Goal: Transaction & Acquisition: Purchase product/service

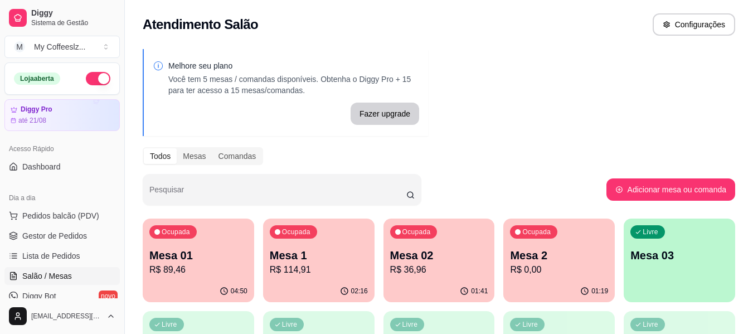
click at [552, 246] on div "Ocupada Mesa 2 R$ 0,00" at bounding box center [558, 250] width 111 height 62
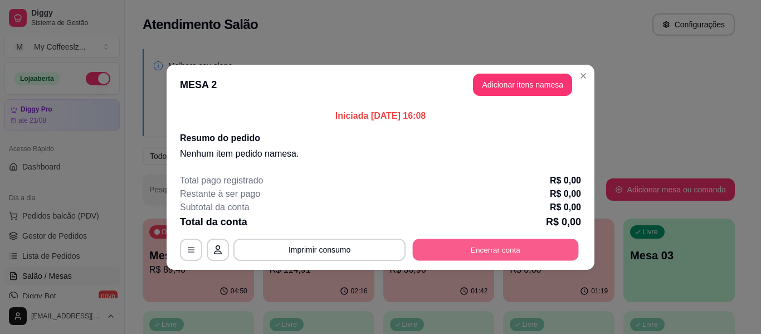
click at [469, 248] on button "Encerrar conta" at bounding box center [496, 250] width 166 height 22
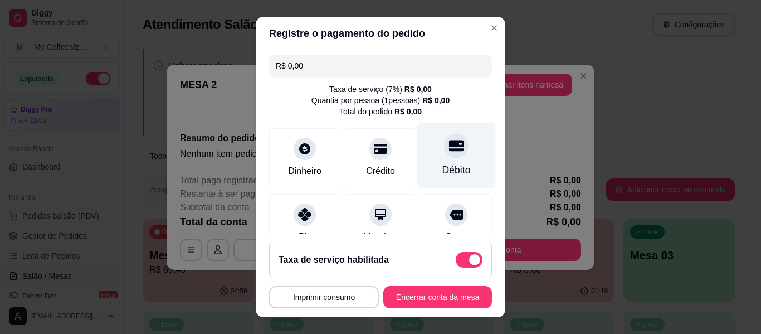
click at [429, 133] on div "Débito" at bounding box center [457, 155] width 79 height 65
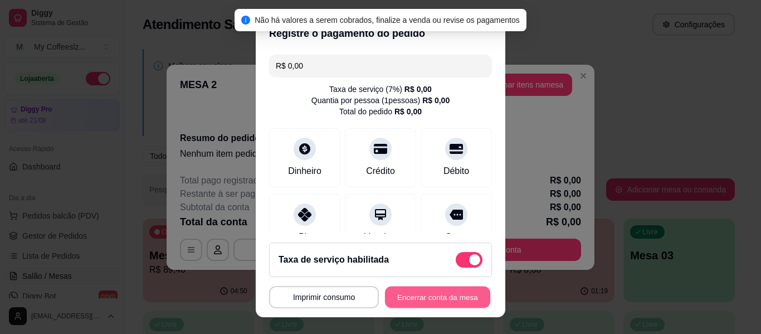
click at [405, 298] on button "Encerrar conta da mesa" at bounding box center [437, 298] width 105 height 22
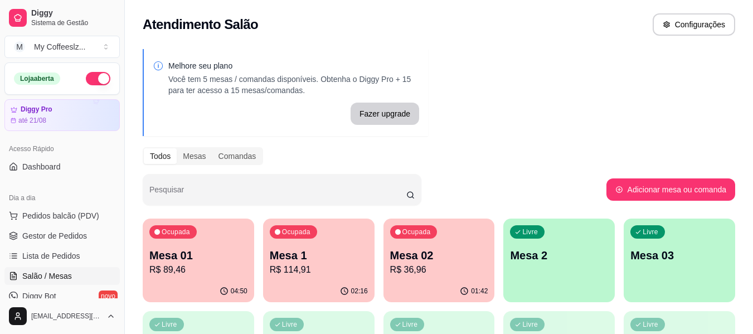
click at [445, 282] on div "01:42" at bounding box center [439, 291] width 111 height 22
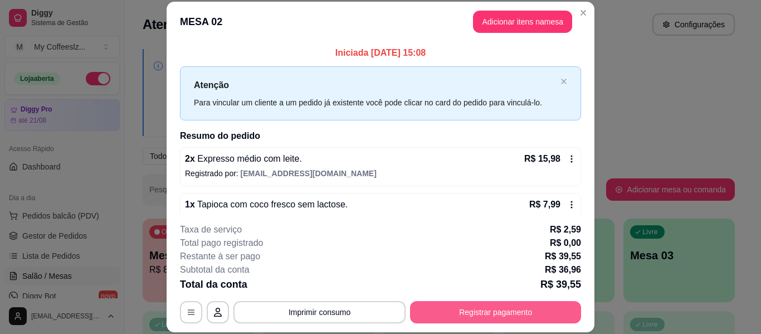
click at [469, 300] on div "**********" at bounding box center [380, 273] width 401 height 100
click at [441, 318] on button "Registrar pagamento" at bounding box center [495, 312] width 171 height 22
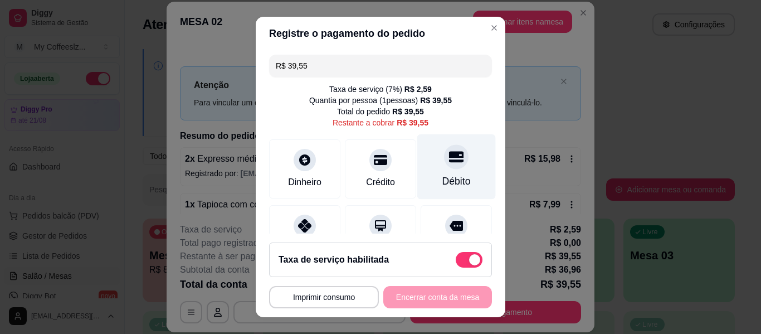
click at [449, 159] on icon at bounding box center [456, 156] width 14 height 14
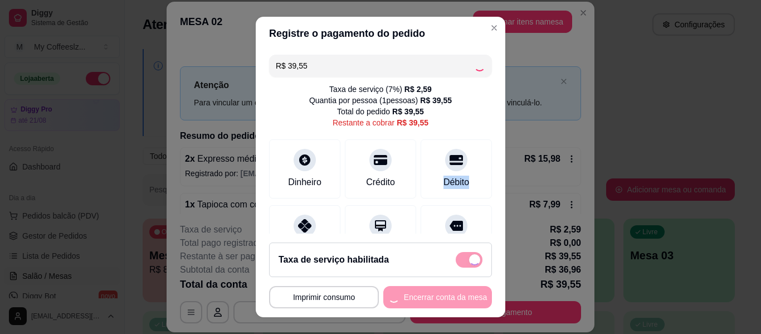
type input "R$ 0,00"
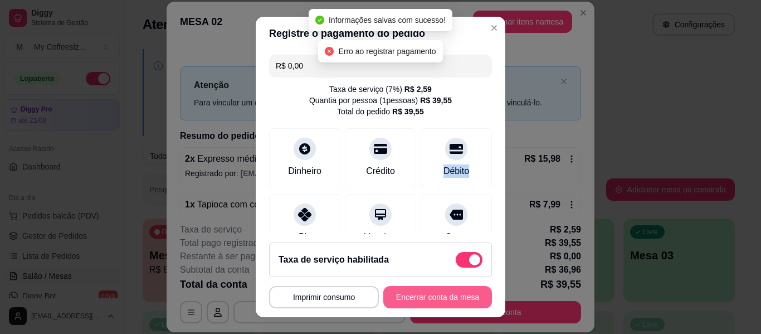
click at [424, 294] on button "Encerrar conta da mesa" at bounding box center [438, 297] width 109 height 22
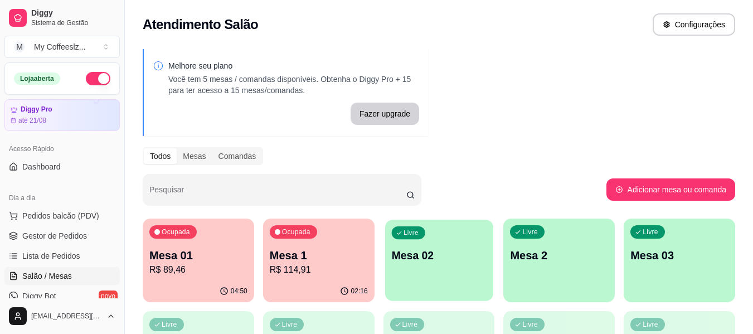
click at [479, 257] on p "Mesa 02" at bounding box center [438, 255] width 95 height 15
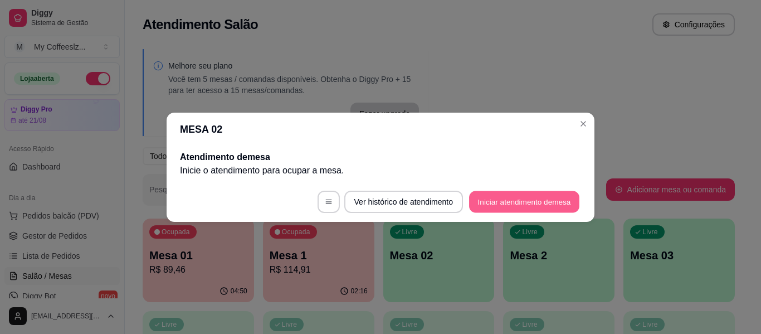
click at [499, 203] on button "Iniciar atendimento de mesa" at bounding box center [524, 202] width 110 height 22
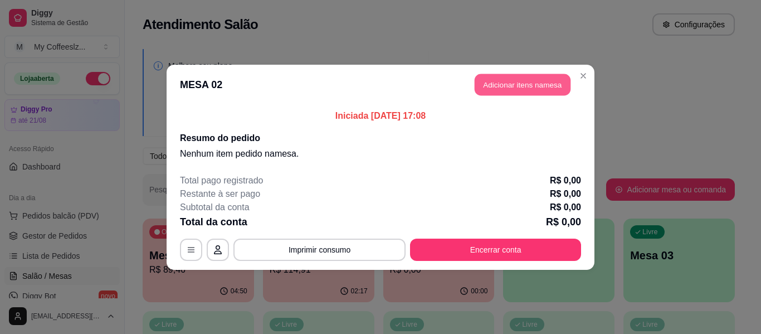
click at [486, 83] on button "Adicionar itens na mesa" at bounding box center [523, 85] width 96 height 22
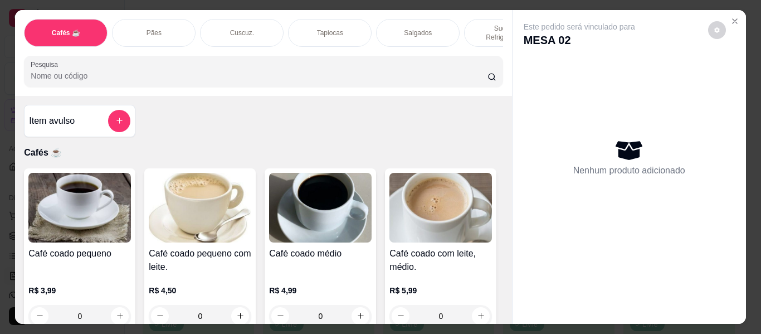
click at [416, 28] on p "Salgados" at bounding box center [418, 32] width 28 height 9
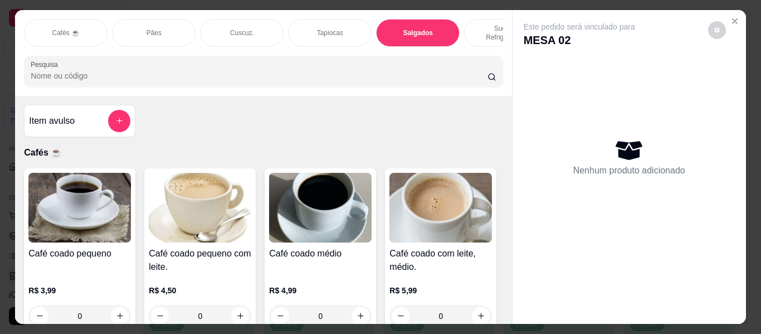
scroll to position [30, 0]
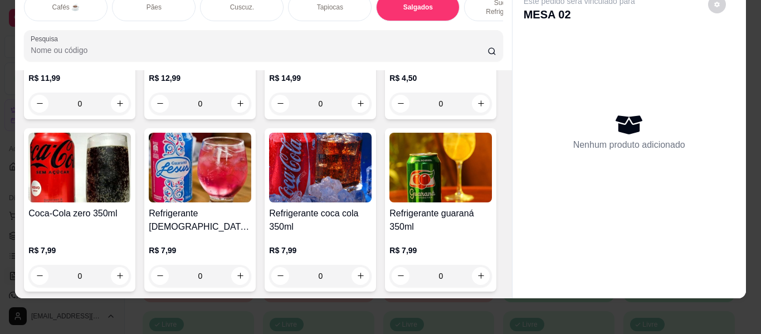
type input "1"
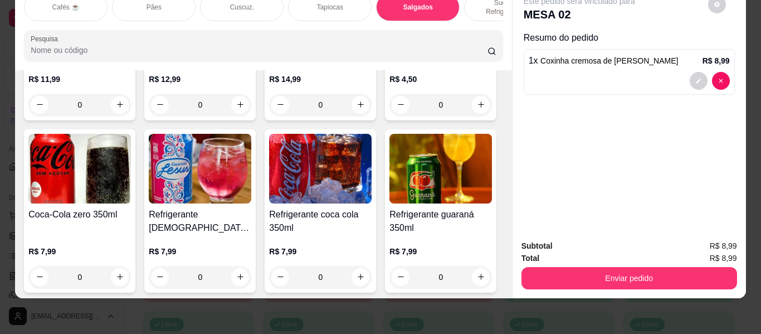
scroll to position [4792, 0]
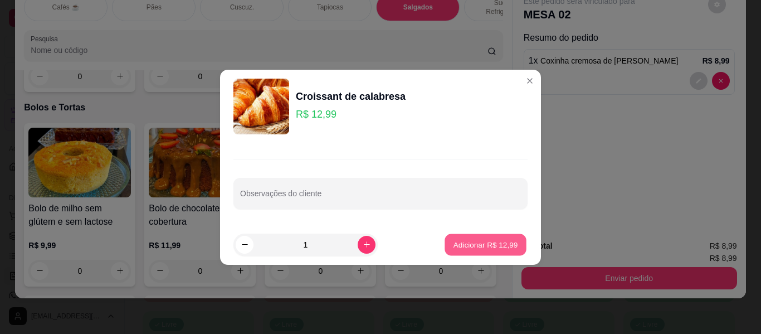
click at [445, 245] on button "Adicionar R$ 12,99" at bounding box center [486, 245] width 82 height 22
type input "1"
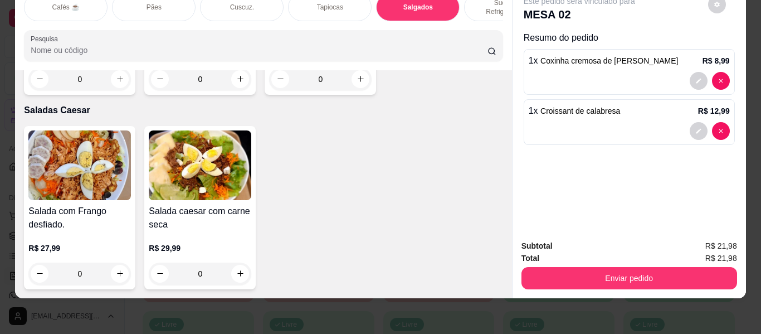
scroll to position [6186, 0]
type input "1"
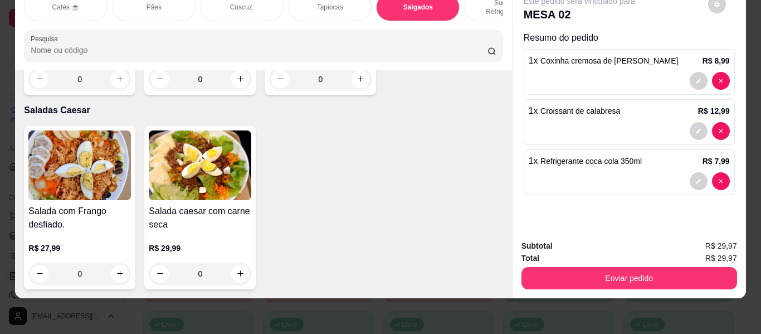
type input "1"
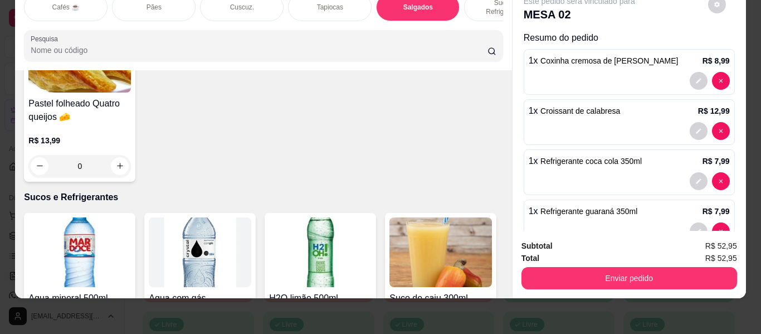
scroll to position [3678, 0]
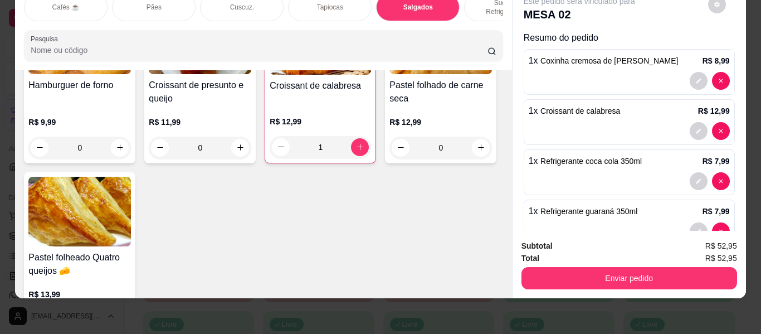
type input "1"
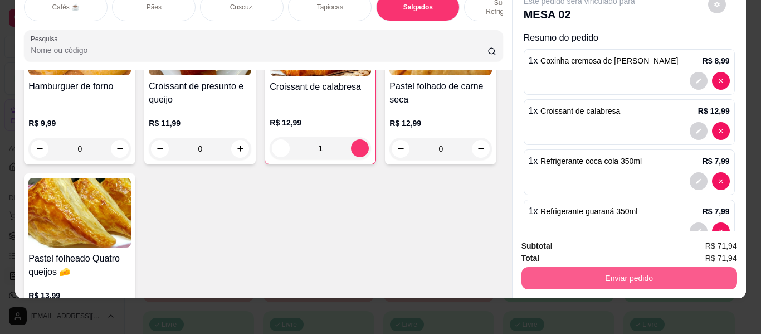
click at [557, 267] on button "Enviar pedido" at bounding box center [630, 278] width 216 height 22
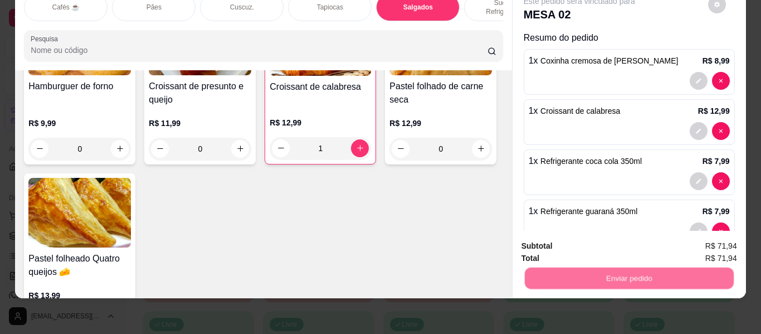
click at [556, 243] on button "Não registrar e enviar pedido" at bounding box center [592, 242] width 113 height 21
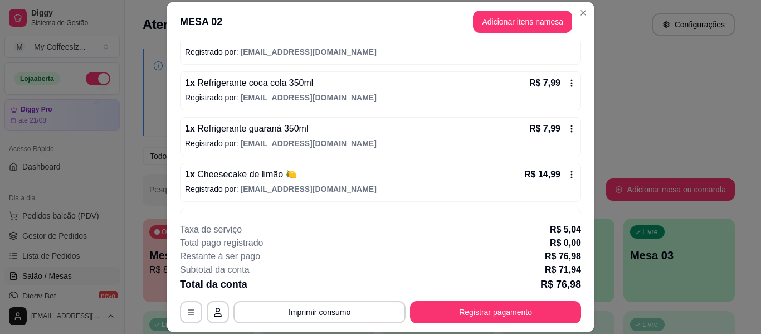
scroll to position [205, 0]
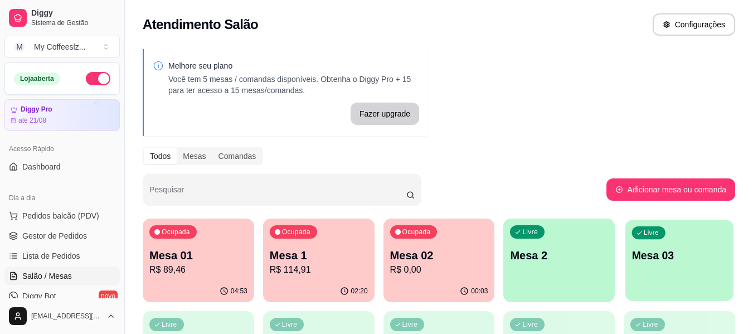
click at [676, 240] on div "Livre Mesa 03" at bounding box center [679, 254] width 108 height 68
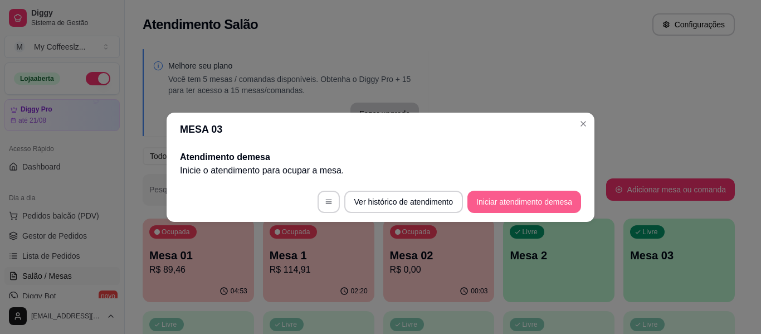
click at [502, 194] on button "Iniciar atendimento de mesa" at bounding box center [525, 202] width 114 height 22
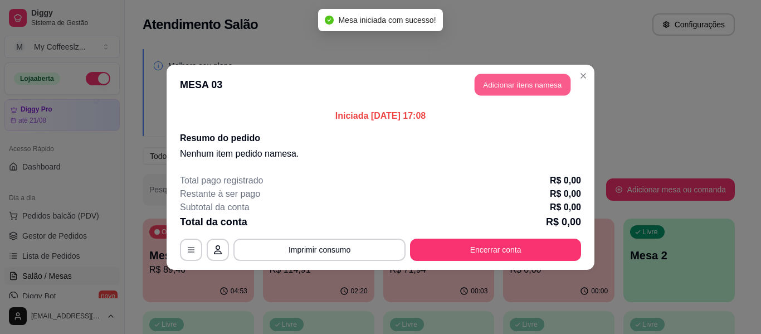
click at [496, 76] on button "Adicionar itens na mesa" at bounding box center [523, 85] width 96 height 22
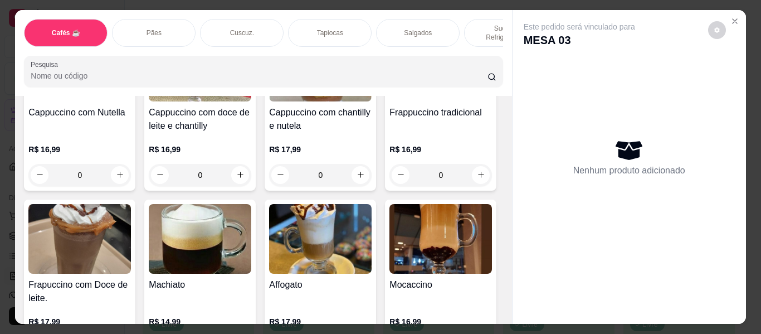
scroll to position [1282, 0]
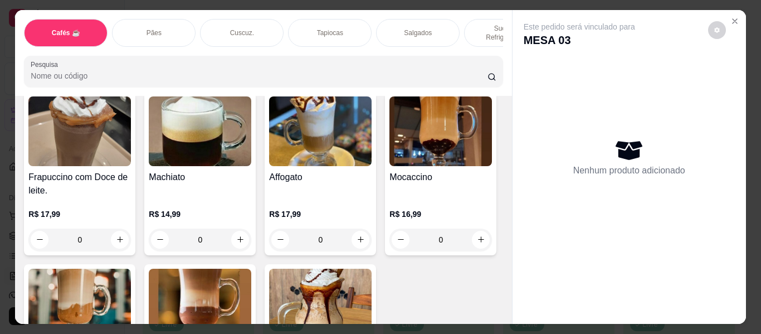
type input "1"
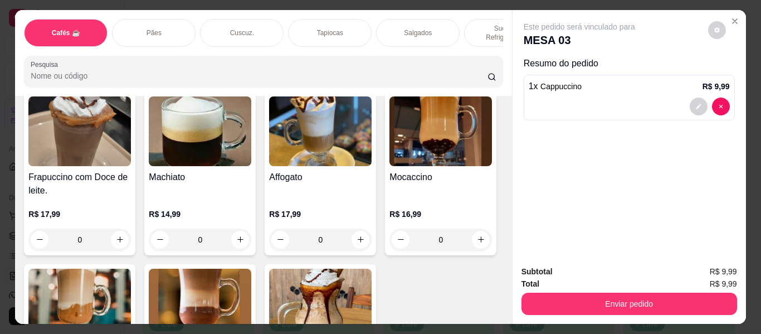
click at [472, 19] on div "Sucos e Refrigerantes" at bounding box center [506, 33] width 84 height 28
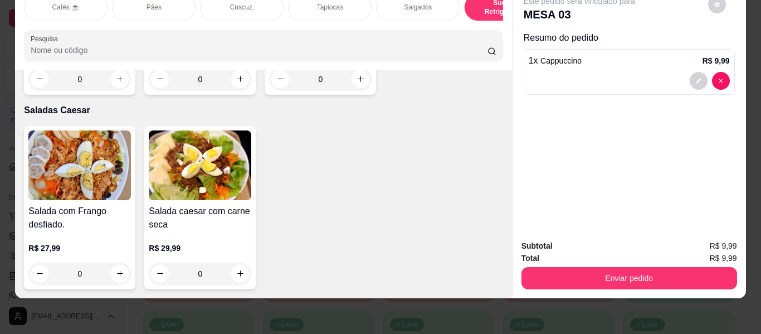
scroll to position [6691, 0]
type input "2"
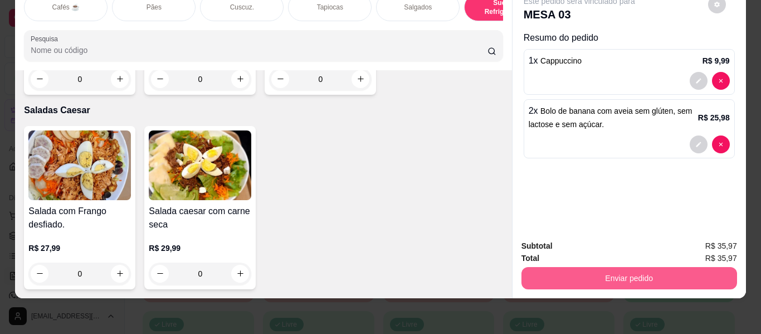
click at [531, 278] on button "Enviar pedido" at bounding box center [630, 278] width 216 height 22
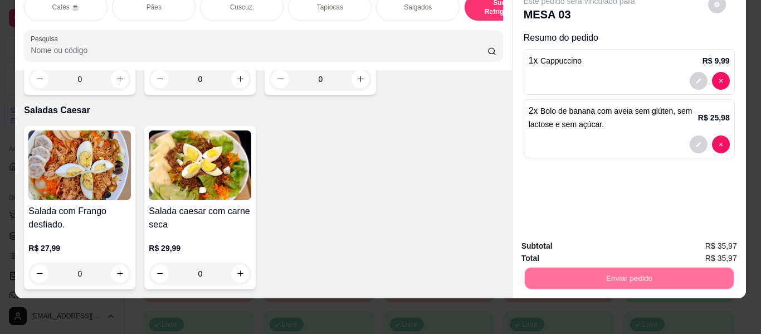
click at [560, 235] on button "Não registrar e enviar pedido" at bounding box center [592, 241] width 113 height 21
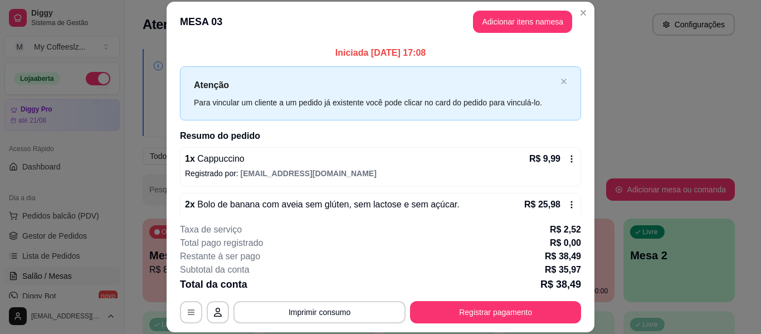
click at [532, 291] on div "Total da conta R$ 38,49" at bounding box center [380, 285] width 401 height 16
click at [495, 18] on button "Adicionar itens na mesa" at bounding box center [523, 22] width 96 height 22
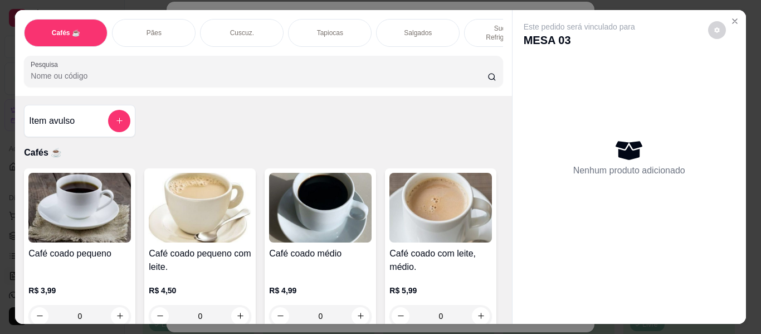
drag, startPoint x: 329, startPoint y: 23, endPoint x: 300, endPoint y: 46, distance: 36.8
click at [329, 28] on p "Tapiocas" at bounding box center [330, 32] width 26 height 9
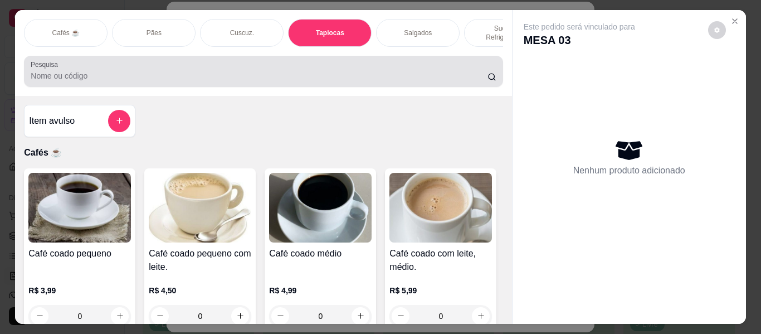
scroll to position [30, 0]
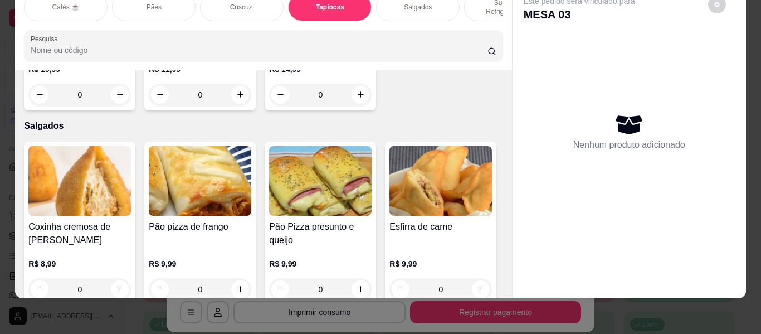
type input "1"
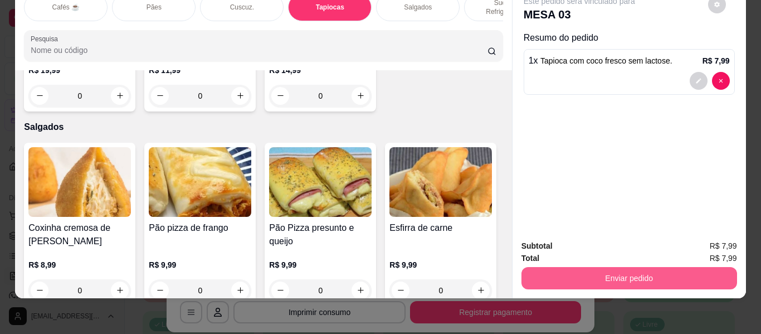
click at [570, 267] on button "Enviar pedido" at bounding box center [630, 278] width 216 height 22
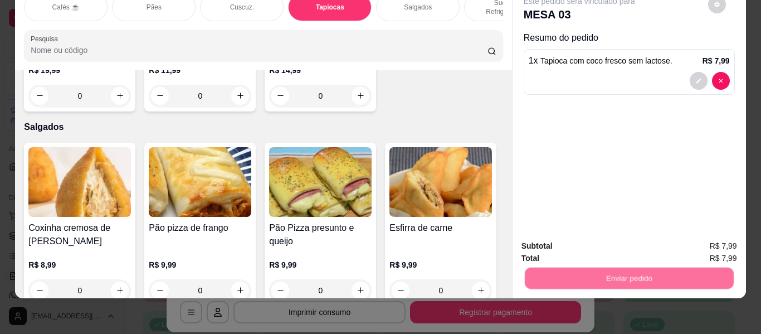
click at [591, 242] on button "Não registrar e enviar pedido" at bounding box center [593, 241] width 116 height 21
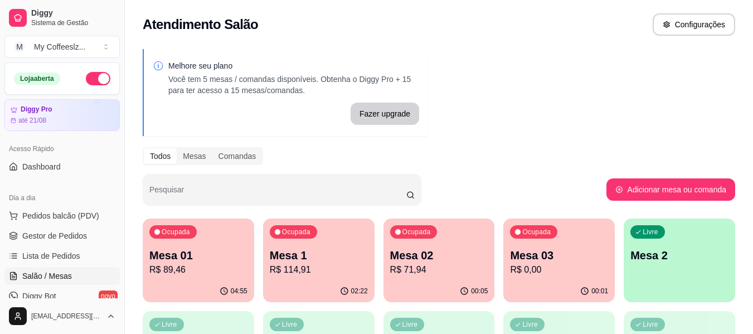
click at [423, 271] on p "R$ 71,94" at bounding box center [439, 269] width 98 height 13
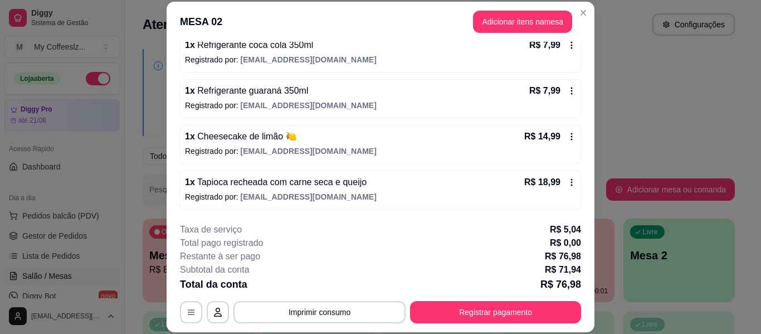
scroll to position [34, 0]
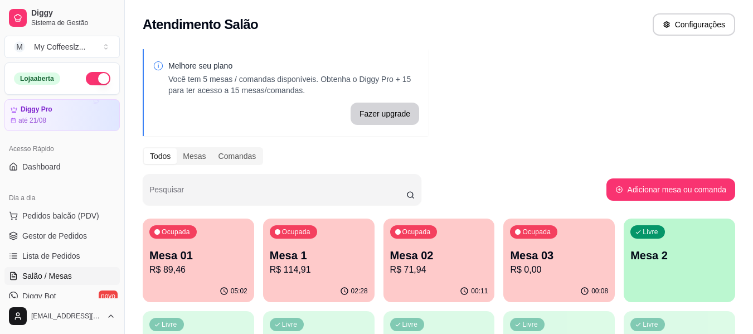
click at [541, 242] on div "Ocupada Mesa 03 R$ 0,00" at bounding box center [558, 250] width 111 height 62
click at [695, 279] on div "Livre Mesa 2" at bounding box center [679, 254] width 111 height 70
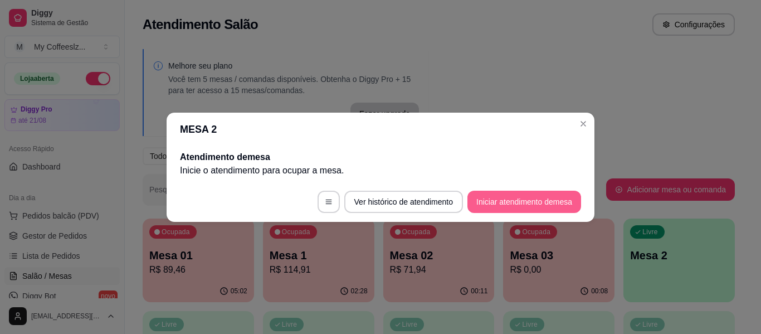
click at [509, 201] on button "Iniciar atendimento de mesa" at bounding box center [525, 202] width 114 height 22
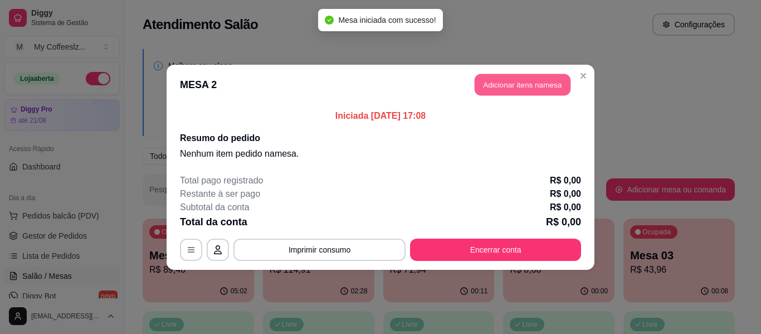
click at [535, 86] on button "Adicionar itens na mesa" at bounding box center [523, 85] width 96 height 22
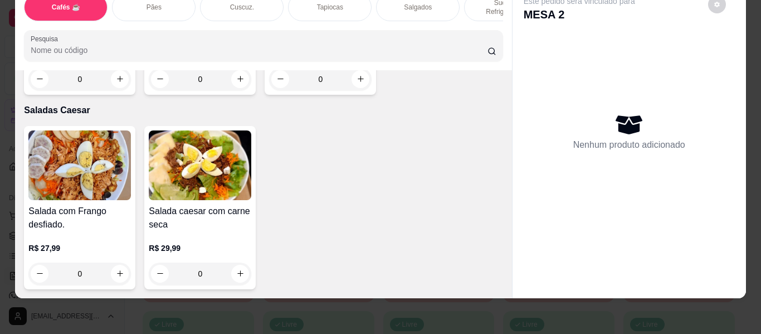
scroll to position [6856, 0]
type input "1"
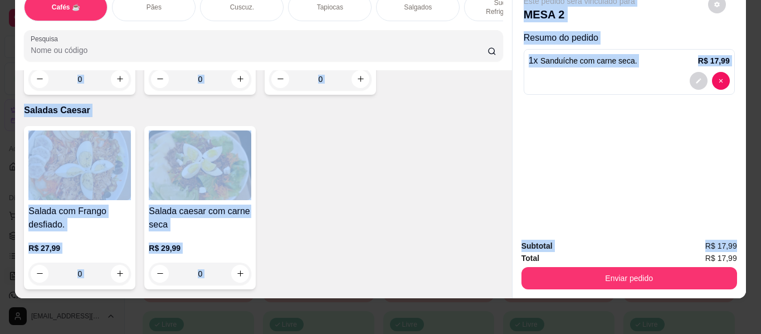
drag, startPoint x: 509, startPoint y: 254, endPoint x: 503, endPoint y: 258, distance: 6.5
click at [503, 258] on div "Cafés ☕ Pães Cuscuz. Tapiocas Salgados Sucos e Refrigerantes Bolos e Tortas San…" at bounding box center [380, 141] width 731 height 314
click at [431, 232] on div "Salada com Frango desfiado. R$ 27,99 0 Salada caesar com carne seca R$ 29,99 0" at bounding box center [263, 207] width 479 height 163
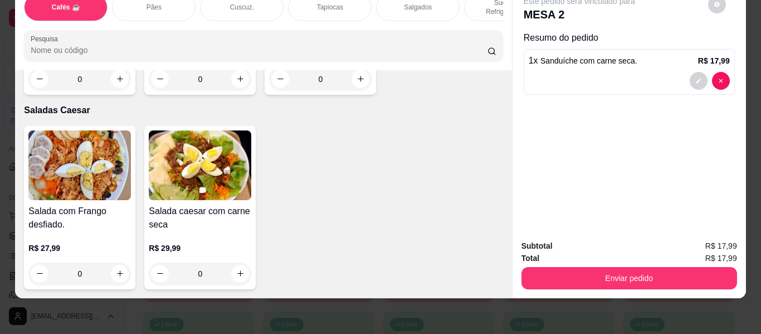
scroll to position [6158, 0]
type input "1"
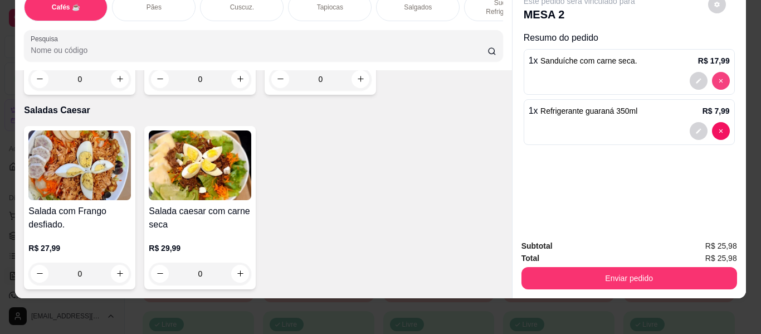
type input "0"
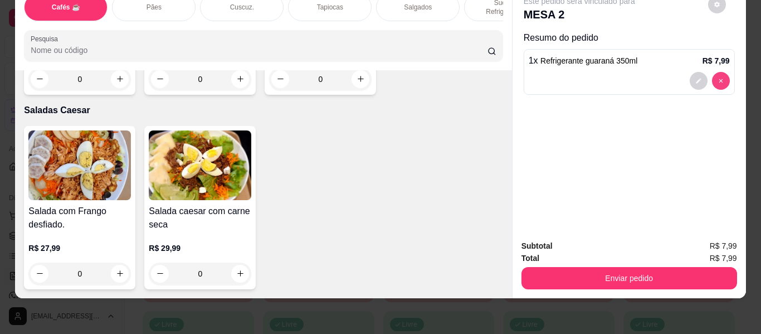
type input "0"
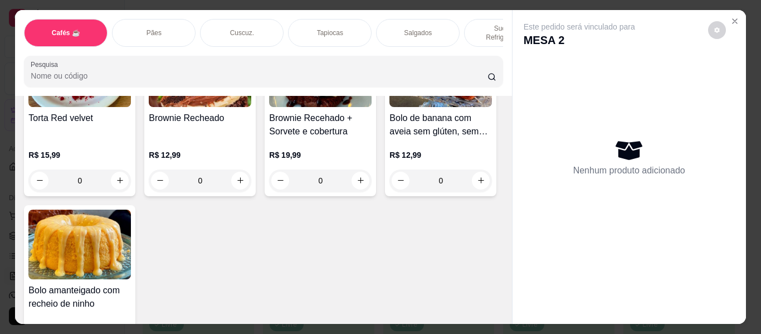
scroll to position [5155, 0]
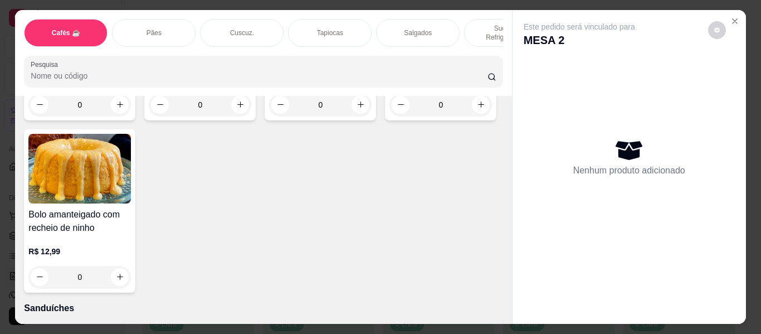
type input "1"
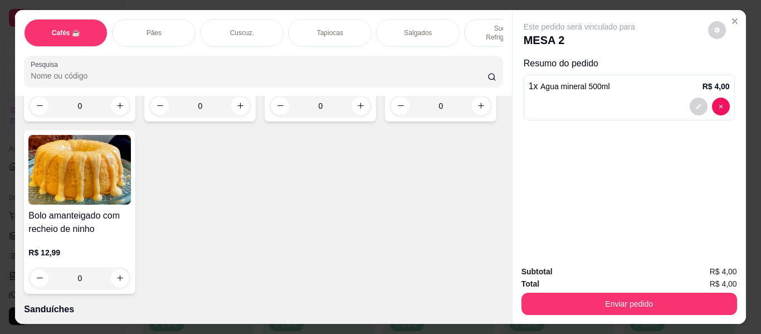
scroll to position [5155, 0]
click at [331, 28] on p "Tapiocas" at bounding box center [330, 32] width 26 height 9
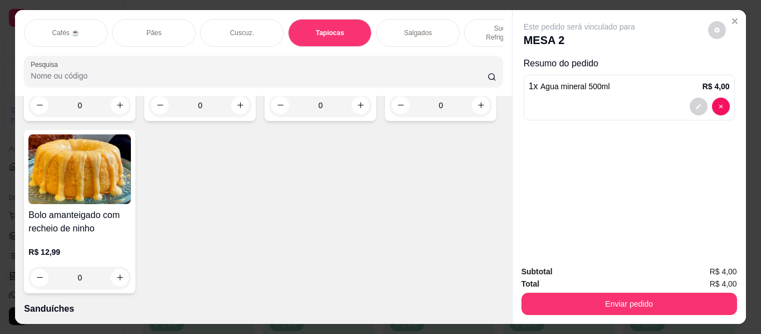
scroll to position [30, 0]
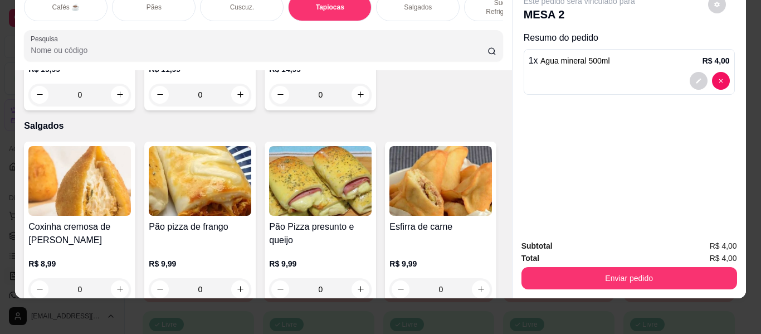
type input "1"
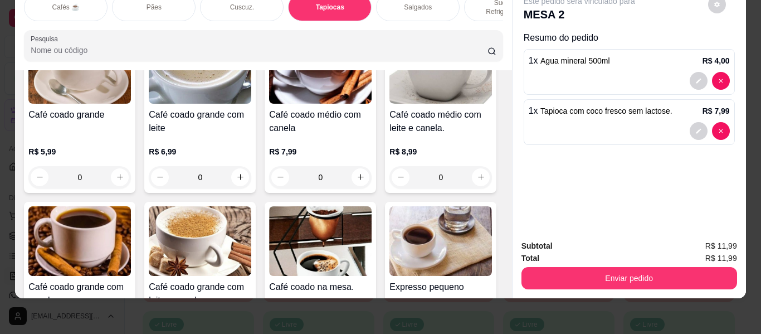
scroll to position [241, 0]
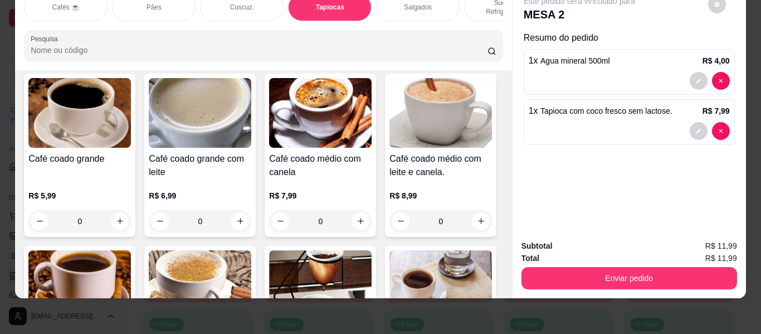
click at [477, 53] on icon "increase-product-quantity" at bounding box center [481, 49] width 8 height 8
type input "1"
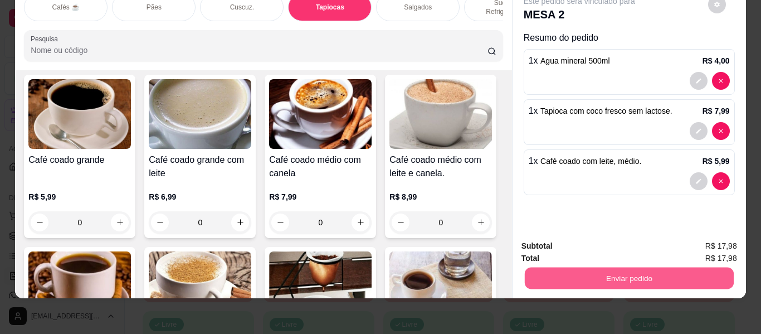
click at [607, 269] on button "Enviar pedido" at bounding box center [629, 279] width 209 height 22
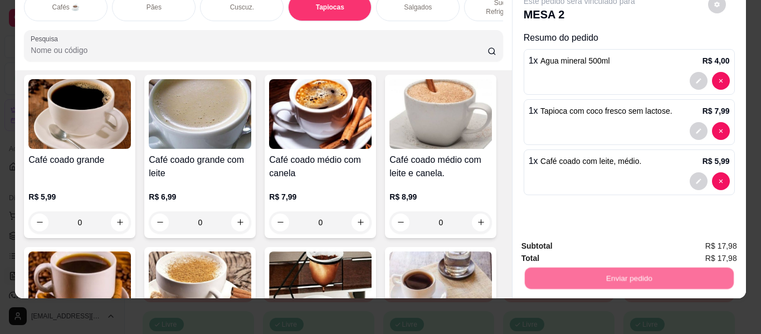
click at [625, 241] on button "Não registrar e enviar pedido" at bounding box center [593, 241] width 116 height 21
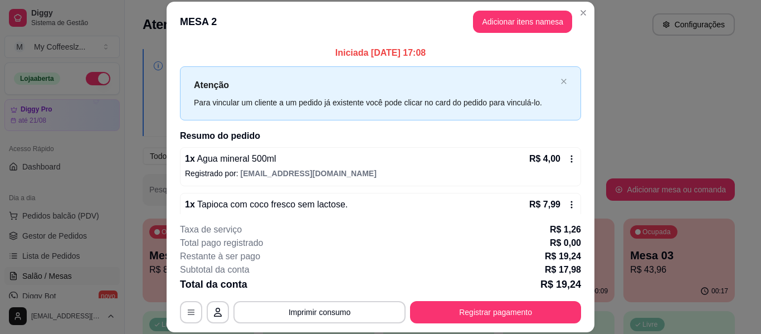
click at [392, 148] on div "1 x Agua mineral 500ml R$ 4,00 Registrado por: [EMAIL_ADDRESS][DOMAIN_NAME]" at bounding box center [380, 166] width 401 height 39
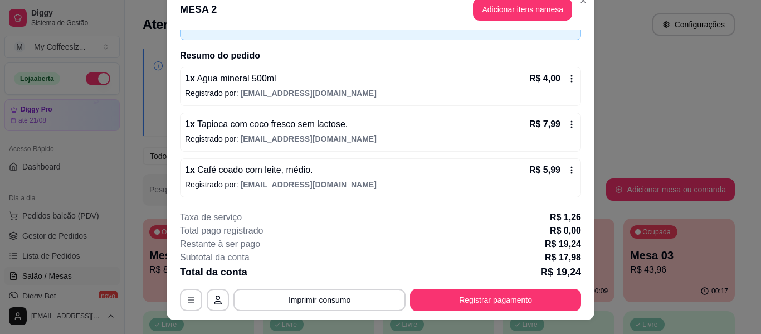
scroll to position [34, 0]
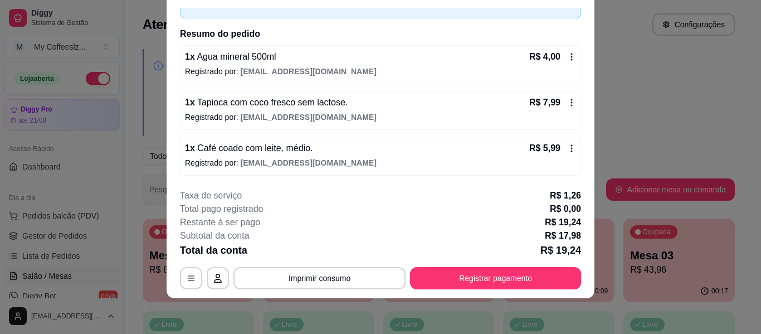
click at [311, 176] on div "Iniciada [DATE] 17:08 Atenção Para vincular um cliente a um pedido já existente…" at bounding box center [381, 94] width 428 height 172
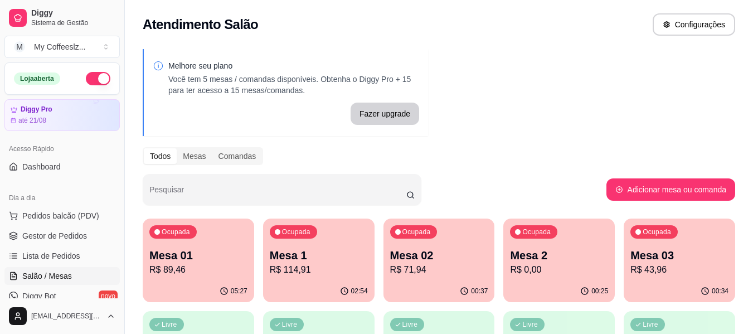
click at [565, 265] on p "R$ 0,00" at bounding box center [559, 269] width 98 height 13
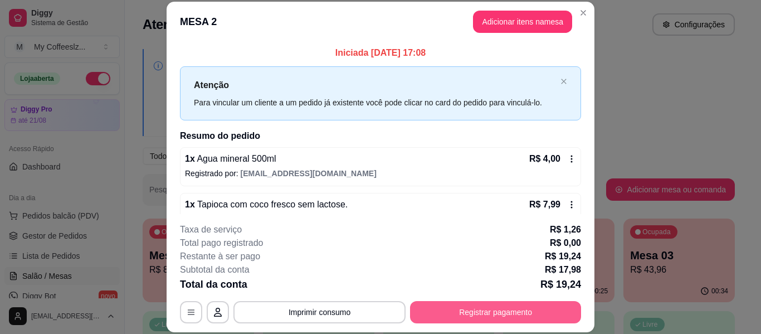
click at [476, 312] on button "Registrar pagamento" at bounding box center [495, 312] width 171 height 22
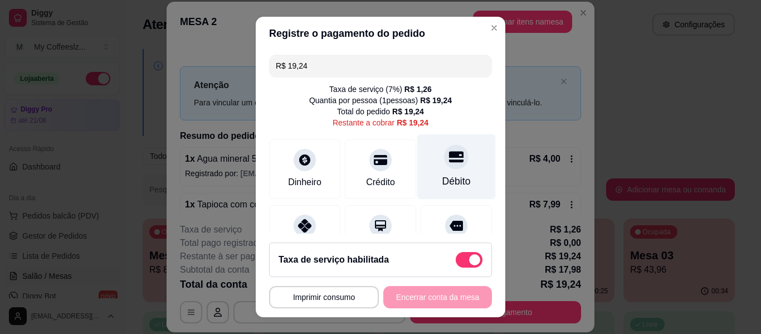
click at [420, 166] on div "Débito" at bounding box center [457, 166] width 79 height 65
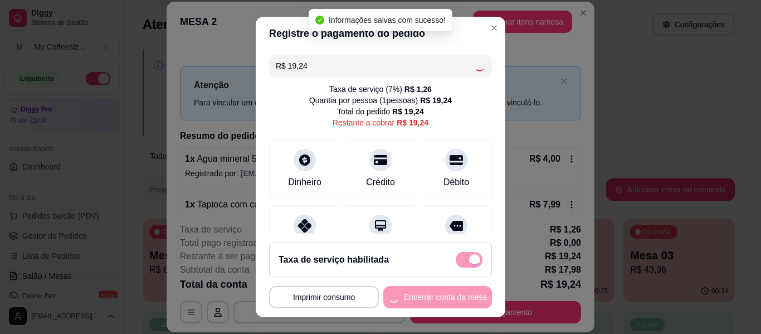
type input "R$ 0,00"
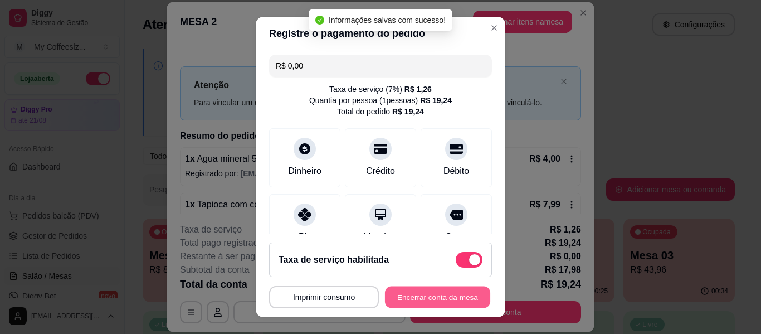
click at [414, 297] on button "Encerrar conta da mesa" at bounding box center [437, 298] width 105 height 22
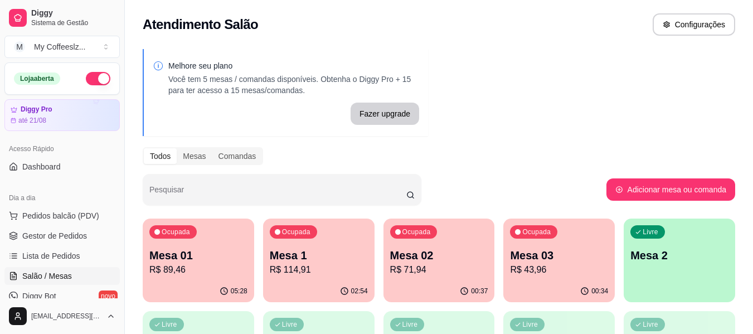
click at [659, 244] on div "Livre Mesa 2" at bounding box center [679, 254] width 111 height 70
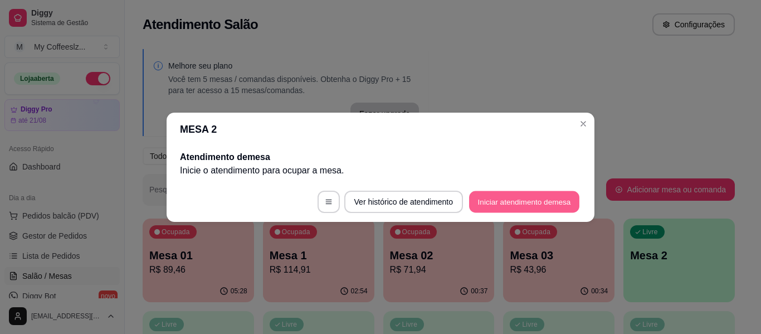
click at [520, 201] on button "Iniciar atendimento de mesa" at bounding box center [524, 202] width 110 height 22
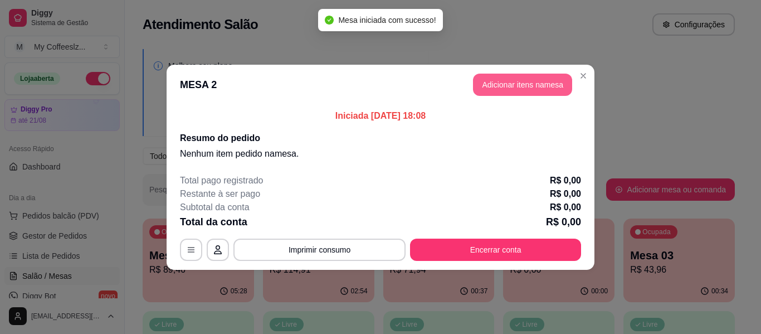
click at [501, 74] on button "Adicionar itens na mesa" at bounding box center [522, 85] width 99 height 22
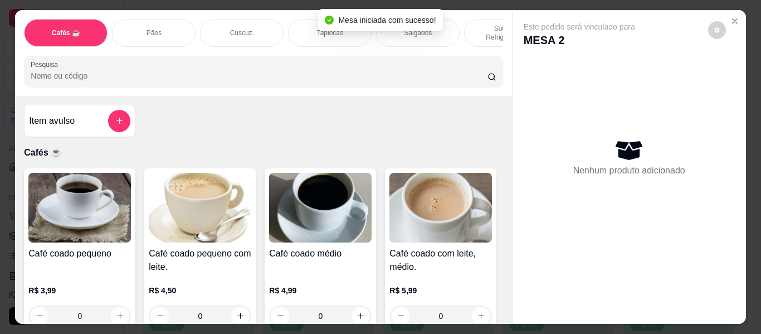
click at [469, 21] on div "Sucos e Refrigerantes" at bounding box center [506, 33] width 84 height 28
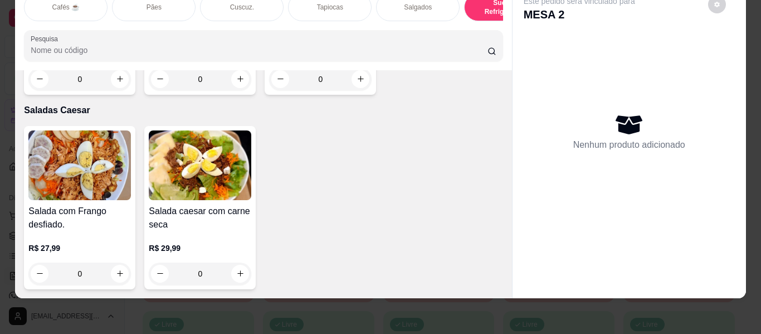
scroll to position [7416, 0]
click at [236, 83] on icon "increase-product-quantity" at bounding box center [240, 79] width 8 height 8
type input "1"
